Goal: Transaction & Acquisition: Purchase product/service

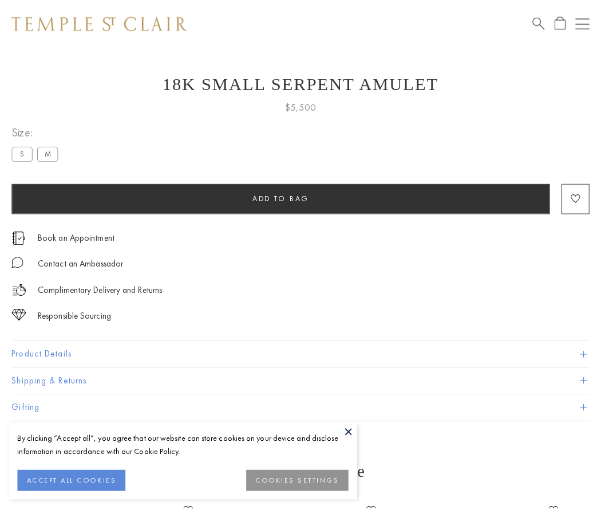
scroll to position [46, 0]
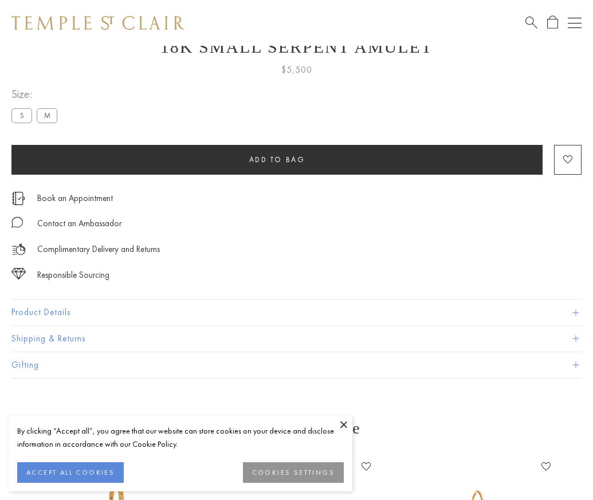
click at [277, 159] on span "Add to bag" at bounding box center [277, 160] width 56 height 10
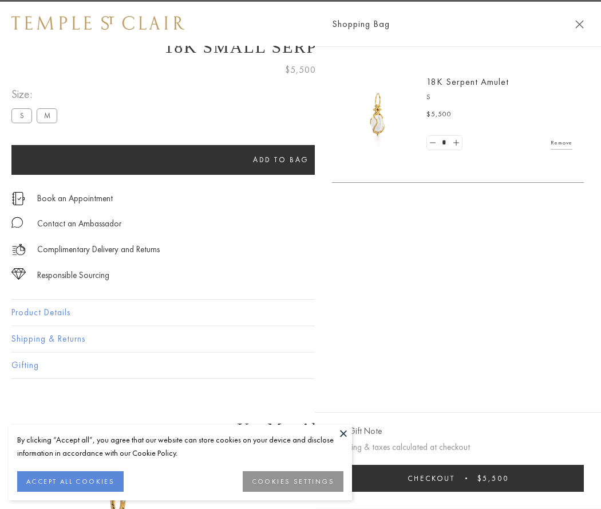
click at [455, 478] on span "Checkout" at bounding box center [432, 478] width 48 height 10
